Goal: Task Accomplishment & Management: Manage account settings

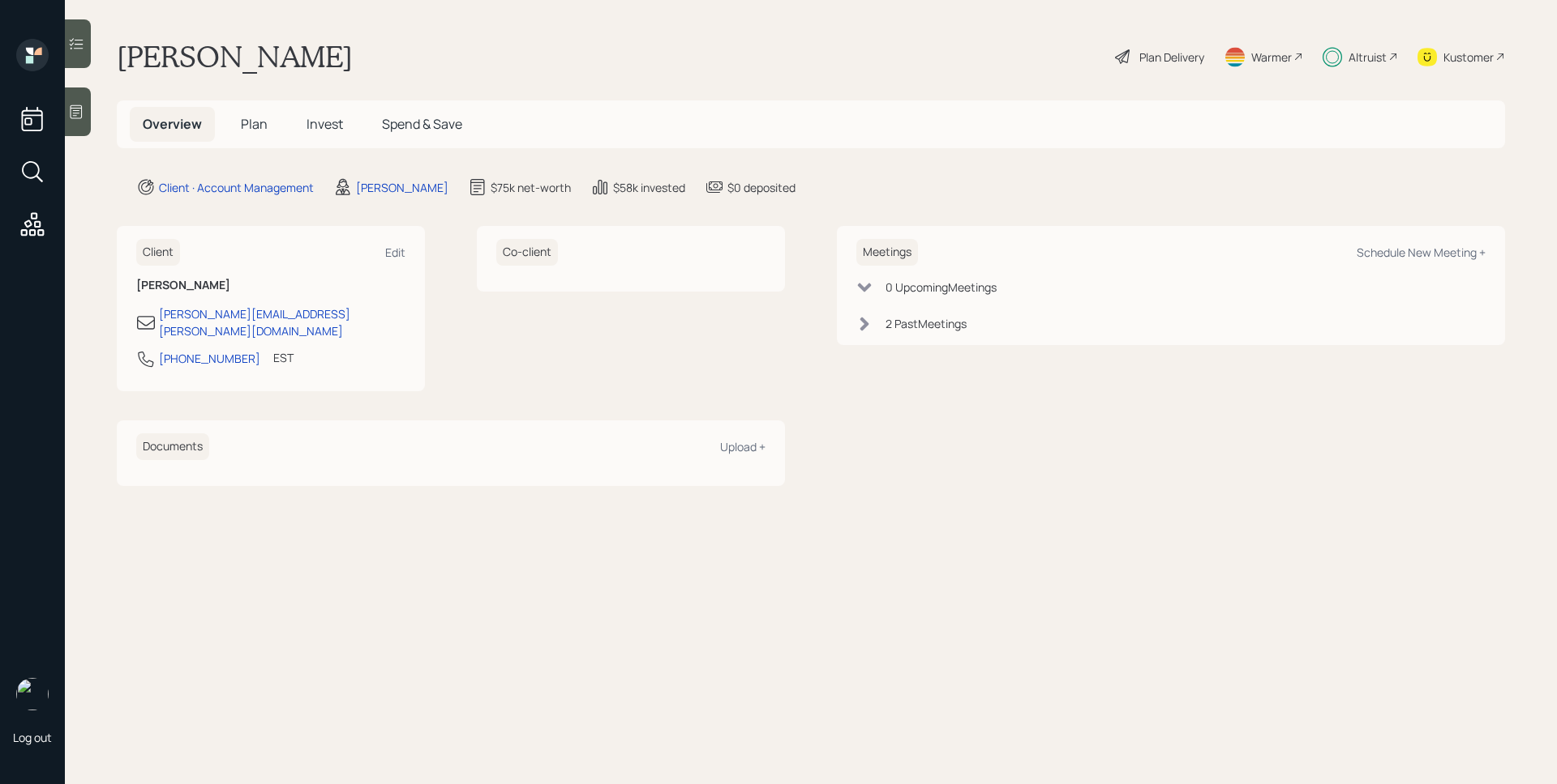
click at [253, 115] on span "Plan" at bounding box center [253, 124] width 27 height 18
